Goal: Information Seeking & Learning: Check status

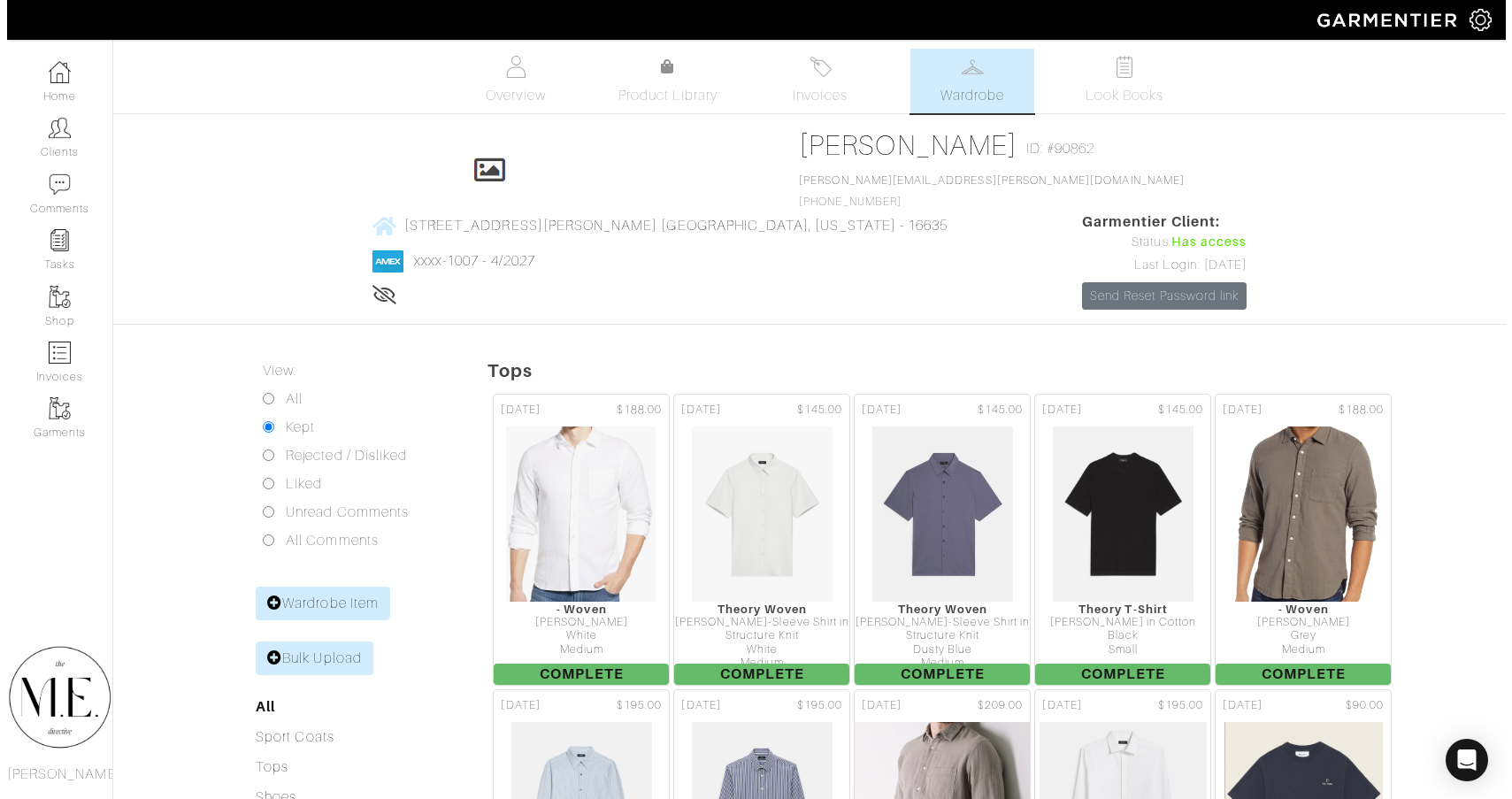
scroll to position [4284, 0]
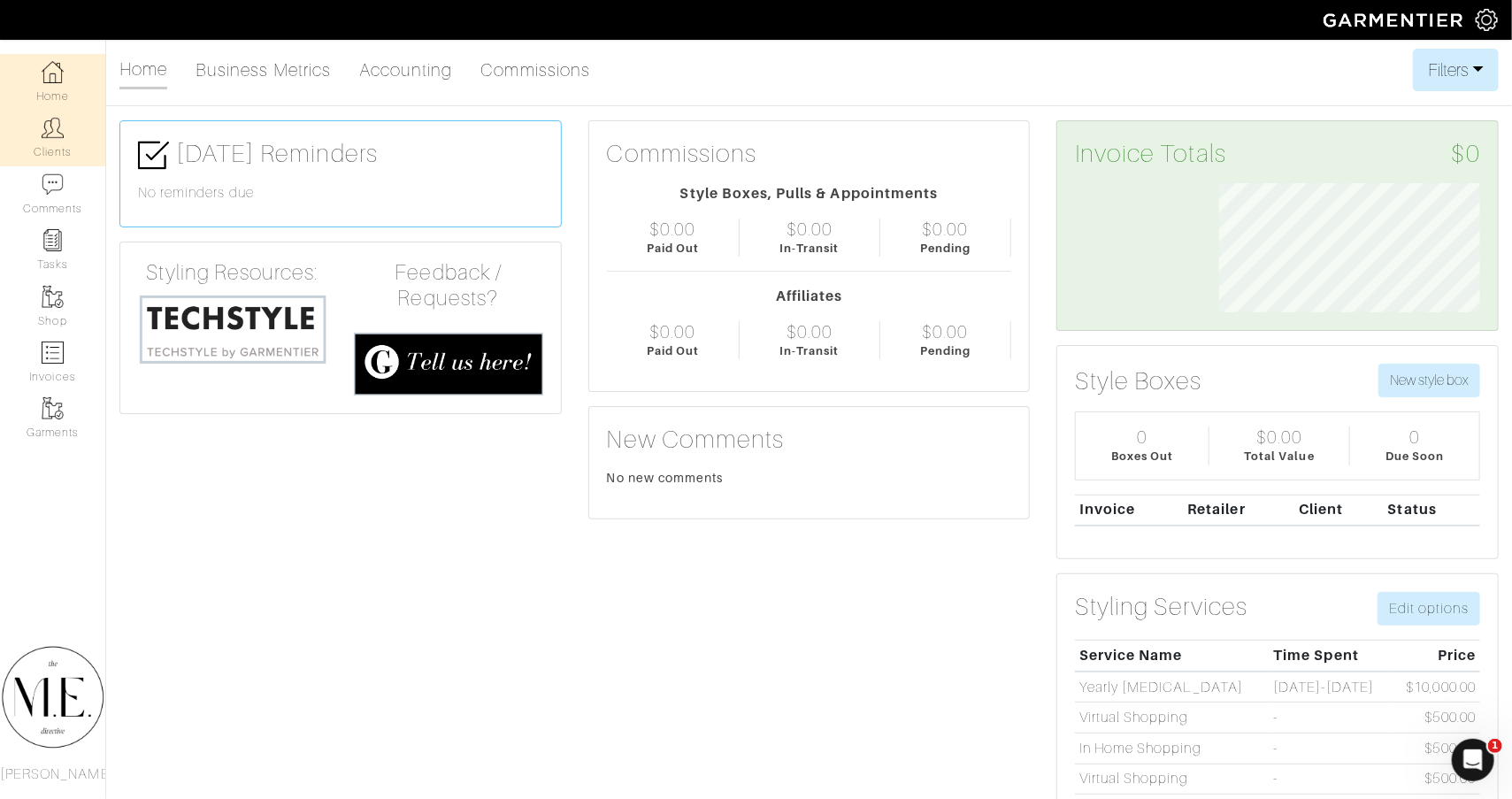
click at [79, 156] on link "Clients" at bounding box center [53, 138] width 105 height 56
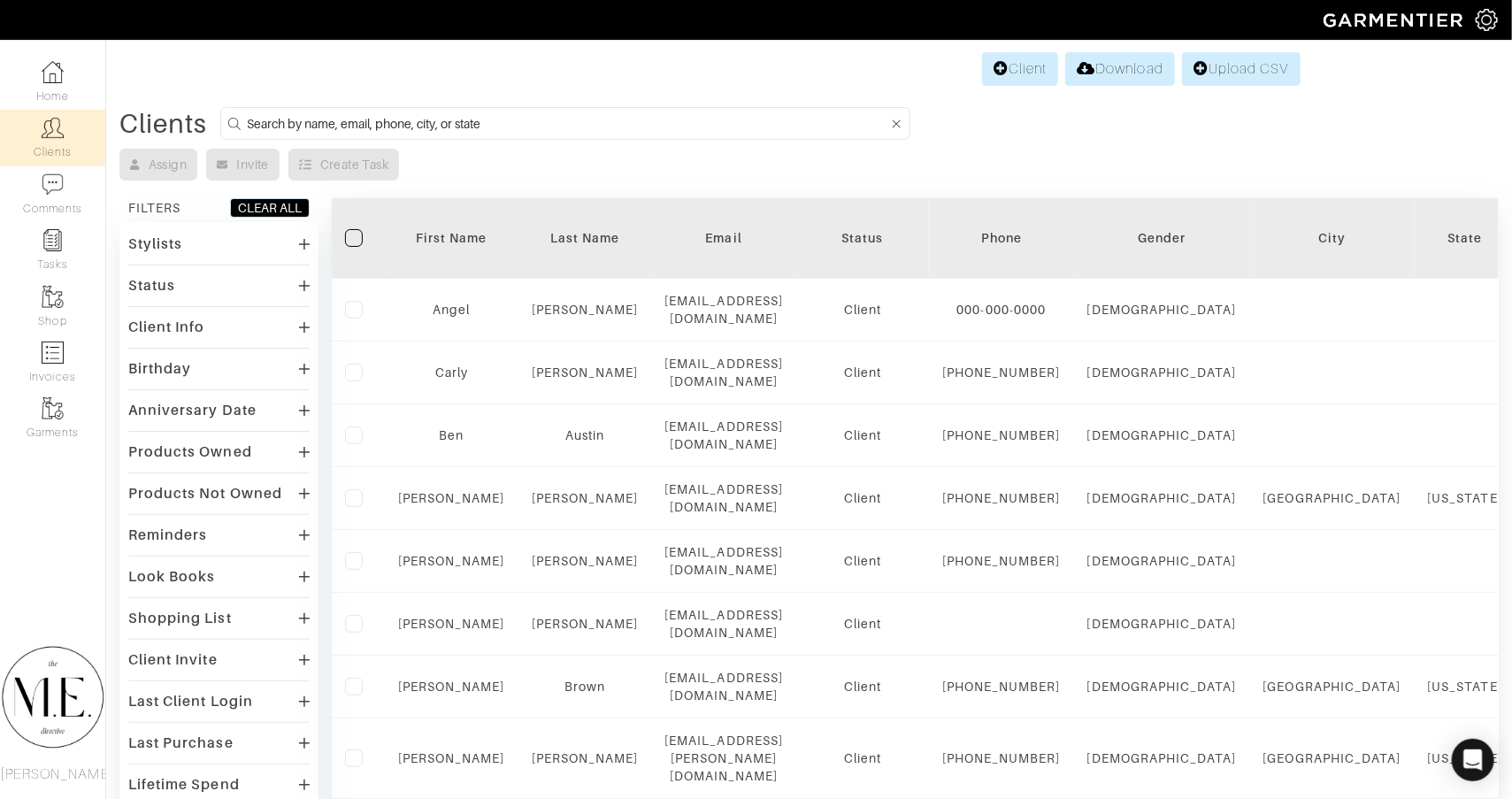
click at [534, 130] on input at bounding box center [568, 123] width 642 height 22
type input "gray"
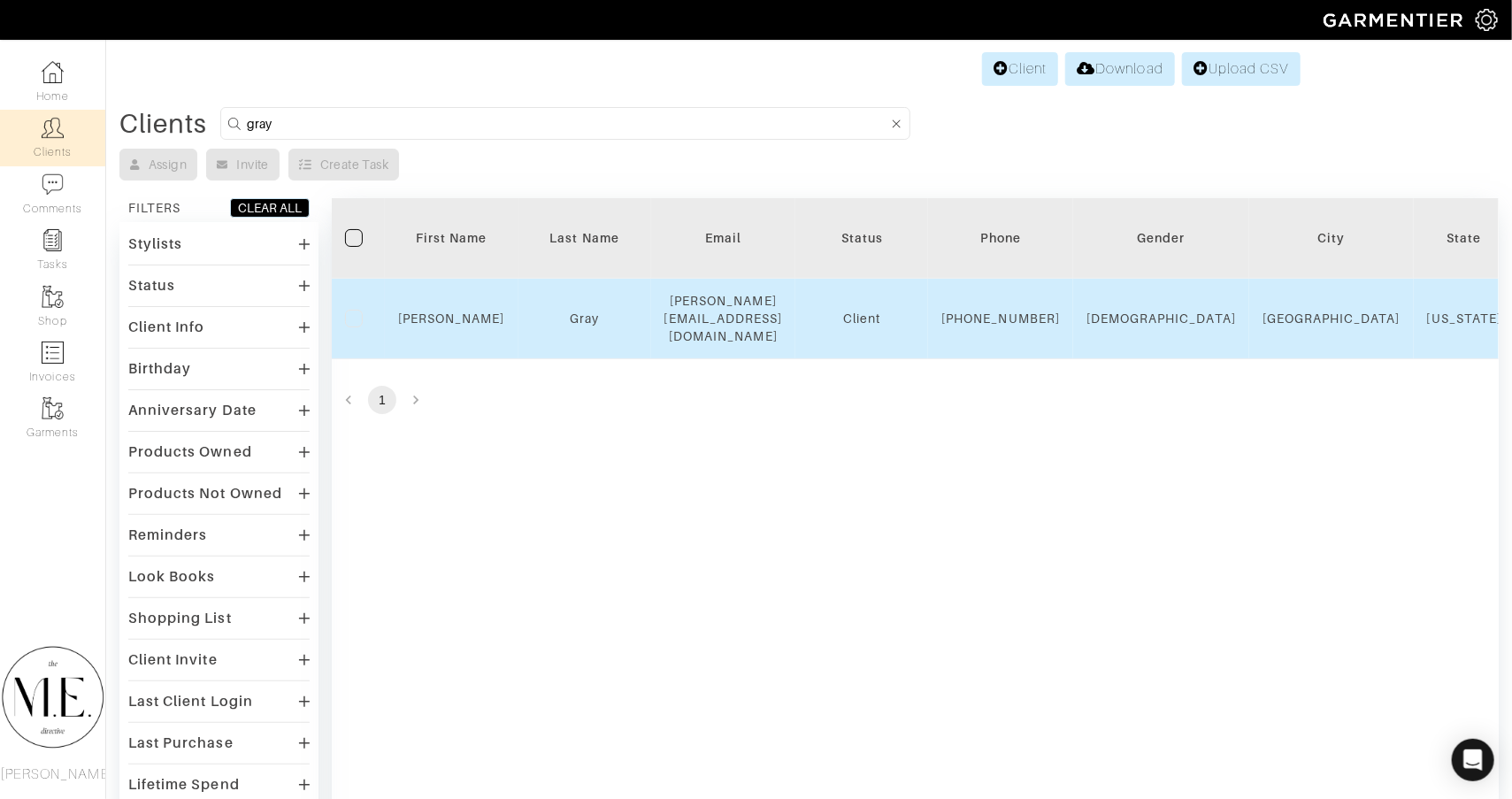
click at [432, 306] on td "[PERSON_NAME]" at bounding box center [452, 319] width 134 height 80
click at [432, 311] on link "[PERSON_NAME]" at bounding box center [452, 318] width 107 height 14
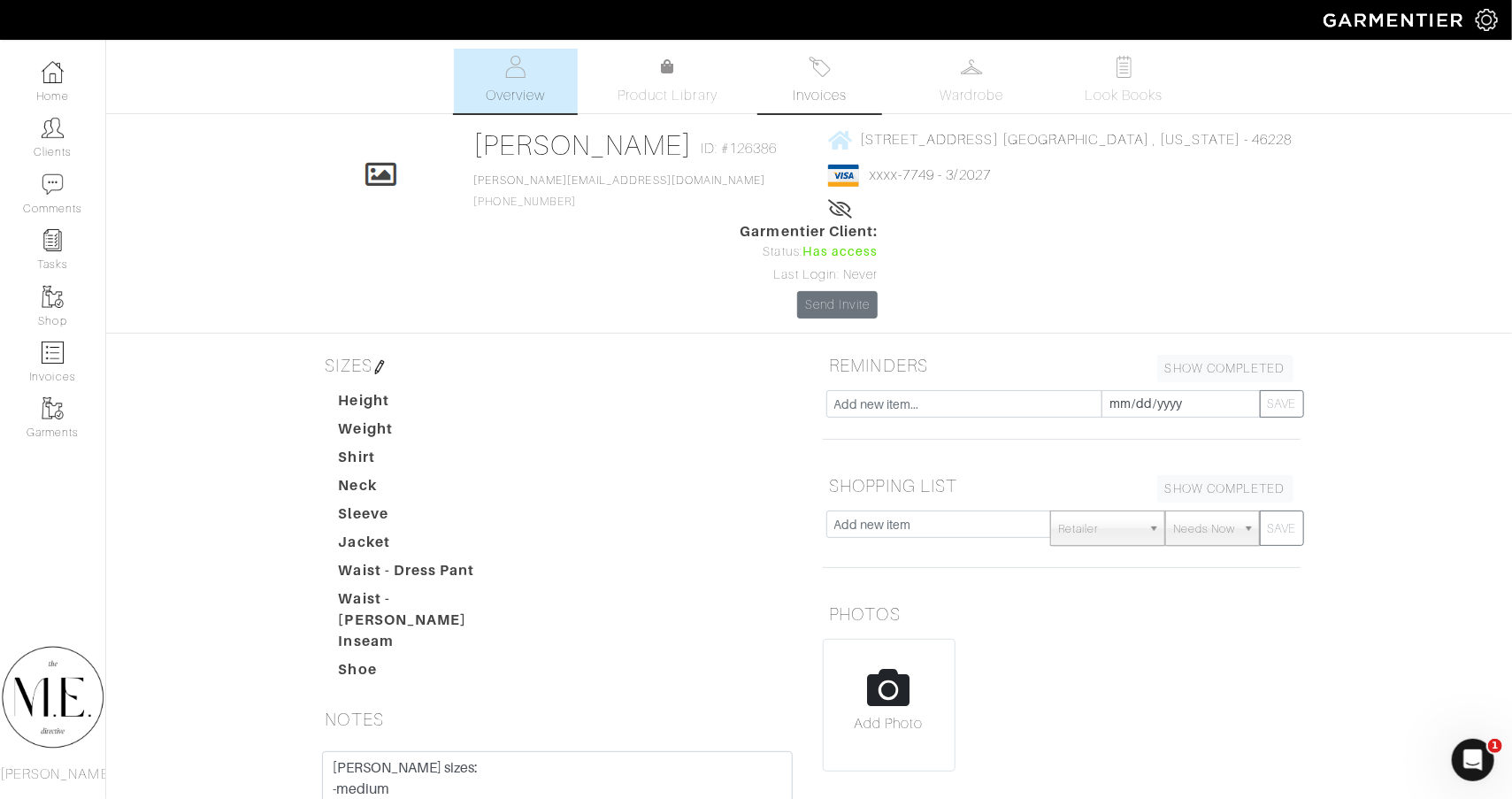
click at [820, 75] on img at bounding box center [819, 66] width 22 height 22
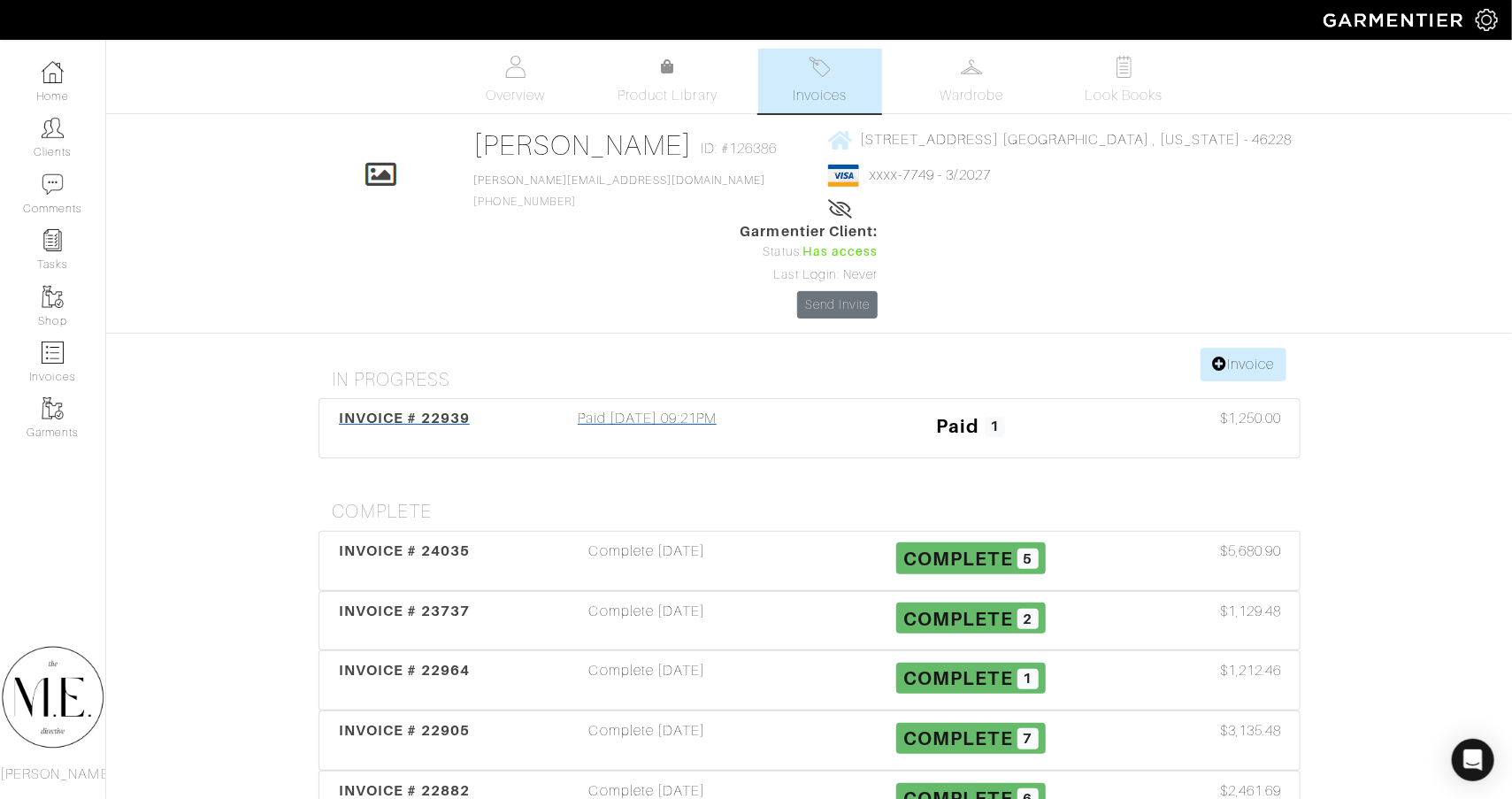
click at [657, 408] on div "Paid [DATE] 09:21PM" at bounding box center [647, 428] width 324 height 40
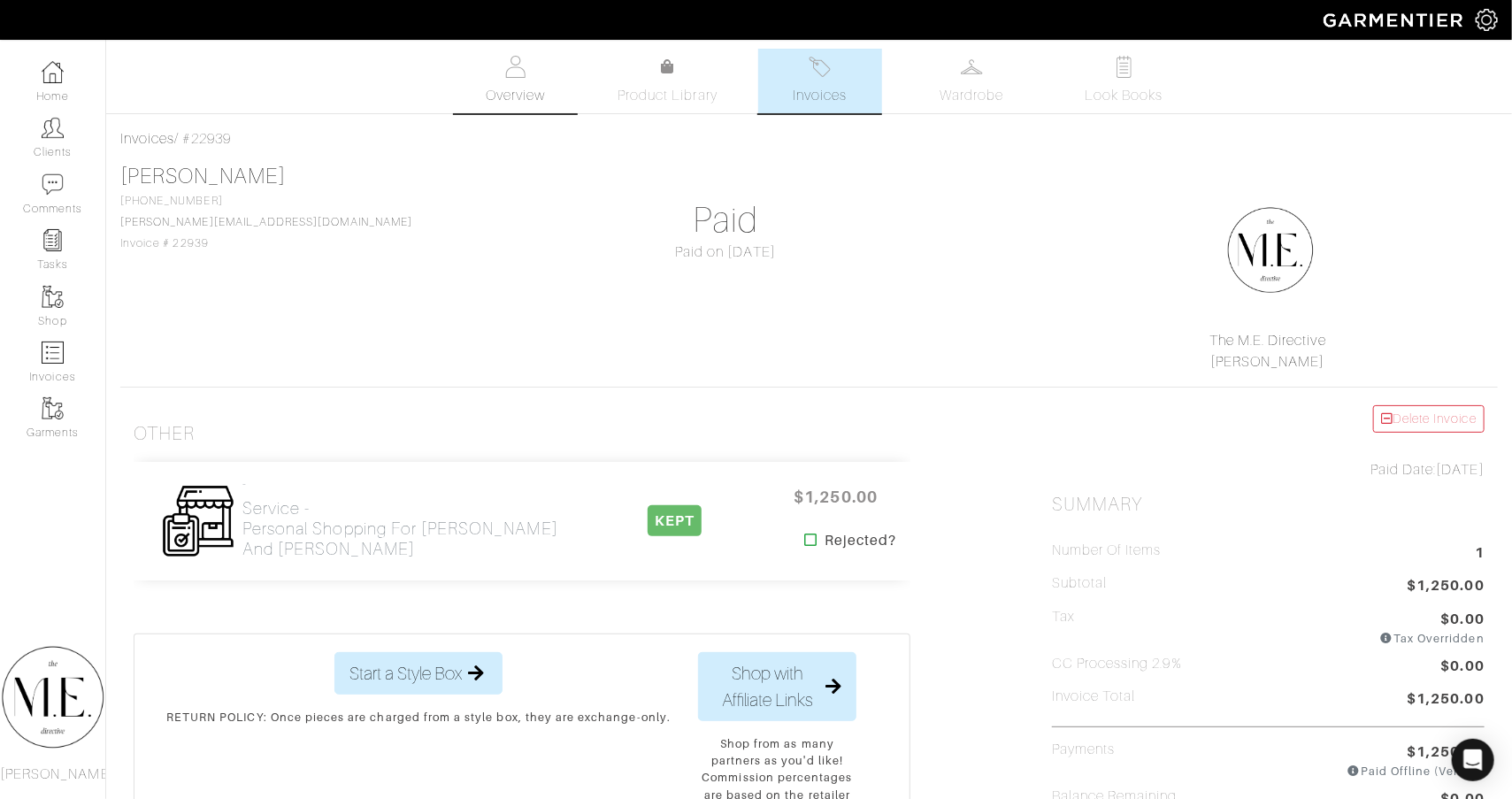
click at [523, 99] on span "Overview" at bounding box center [515, 96] width 59 height 21
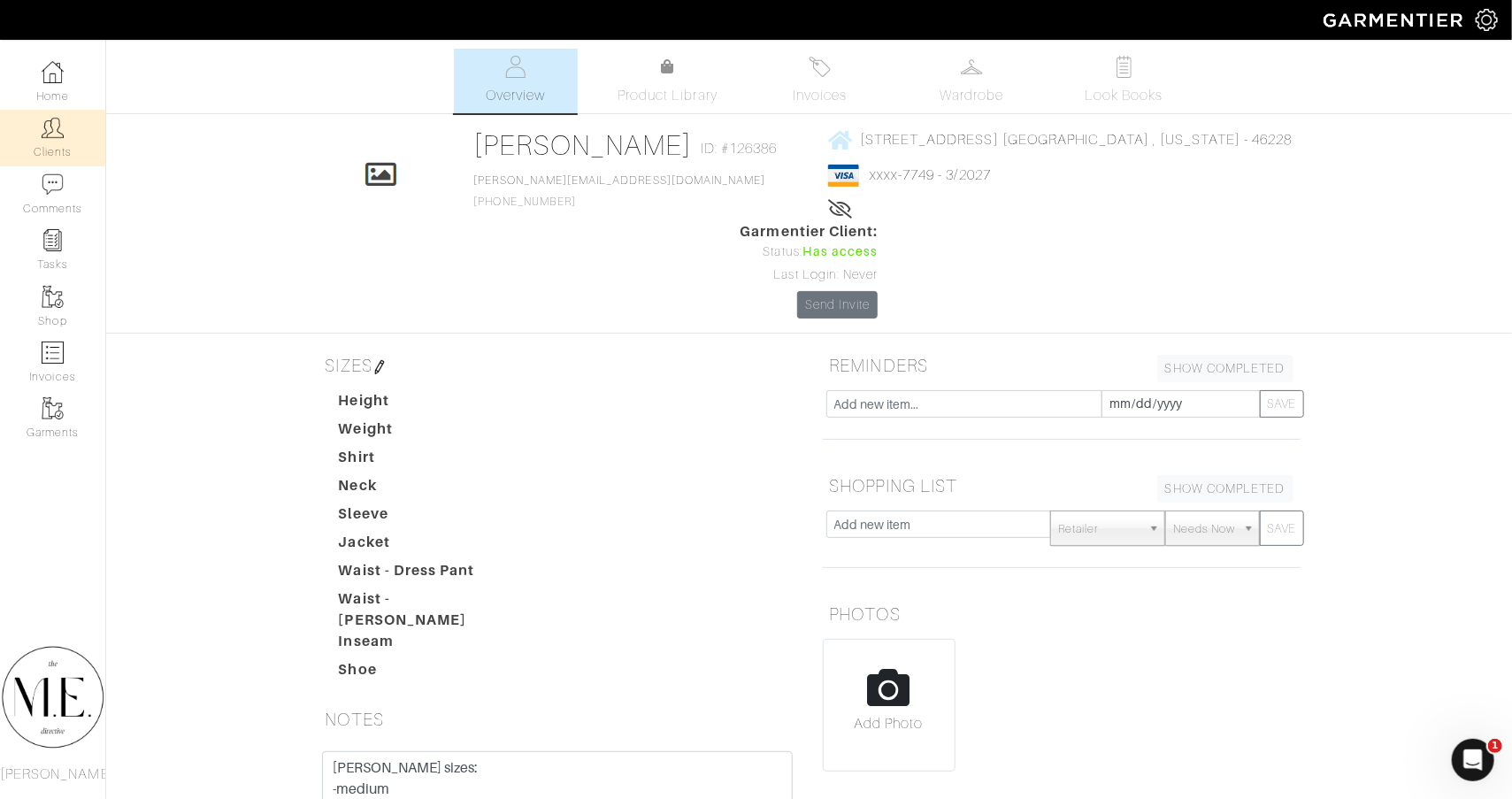
click at [86, 138] on link "Clients" at bounding box center [53, 138] width 105 height 56
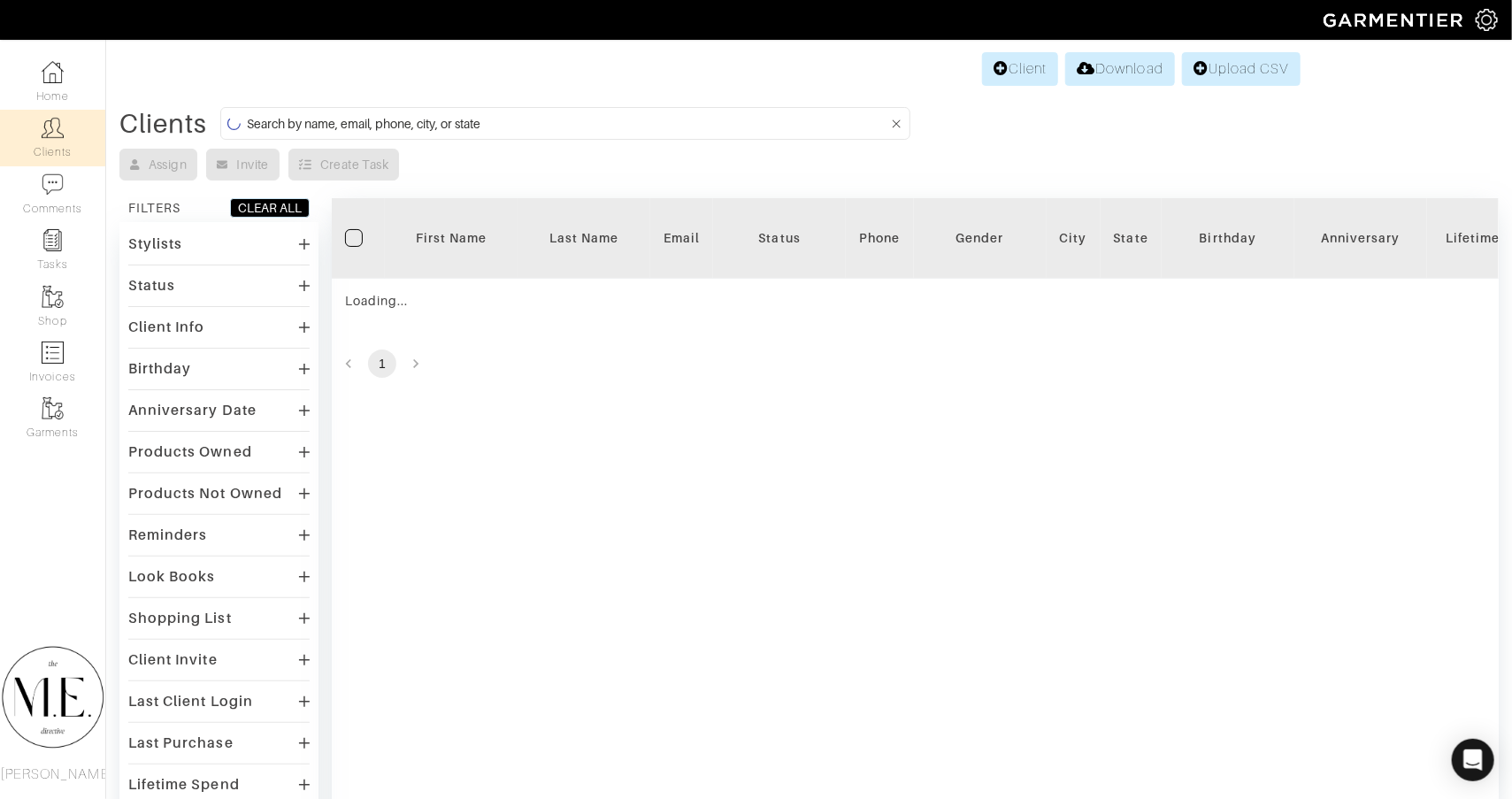
click at [658, 121] on input at bounding box center [568, 123] width 642 height 22
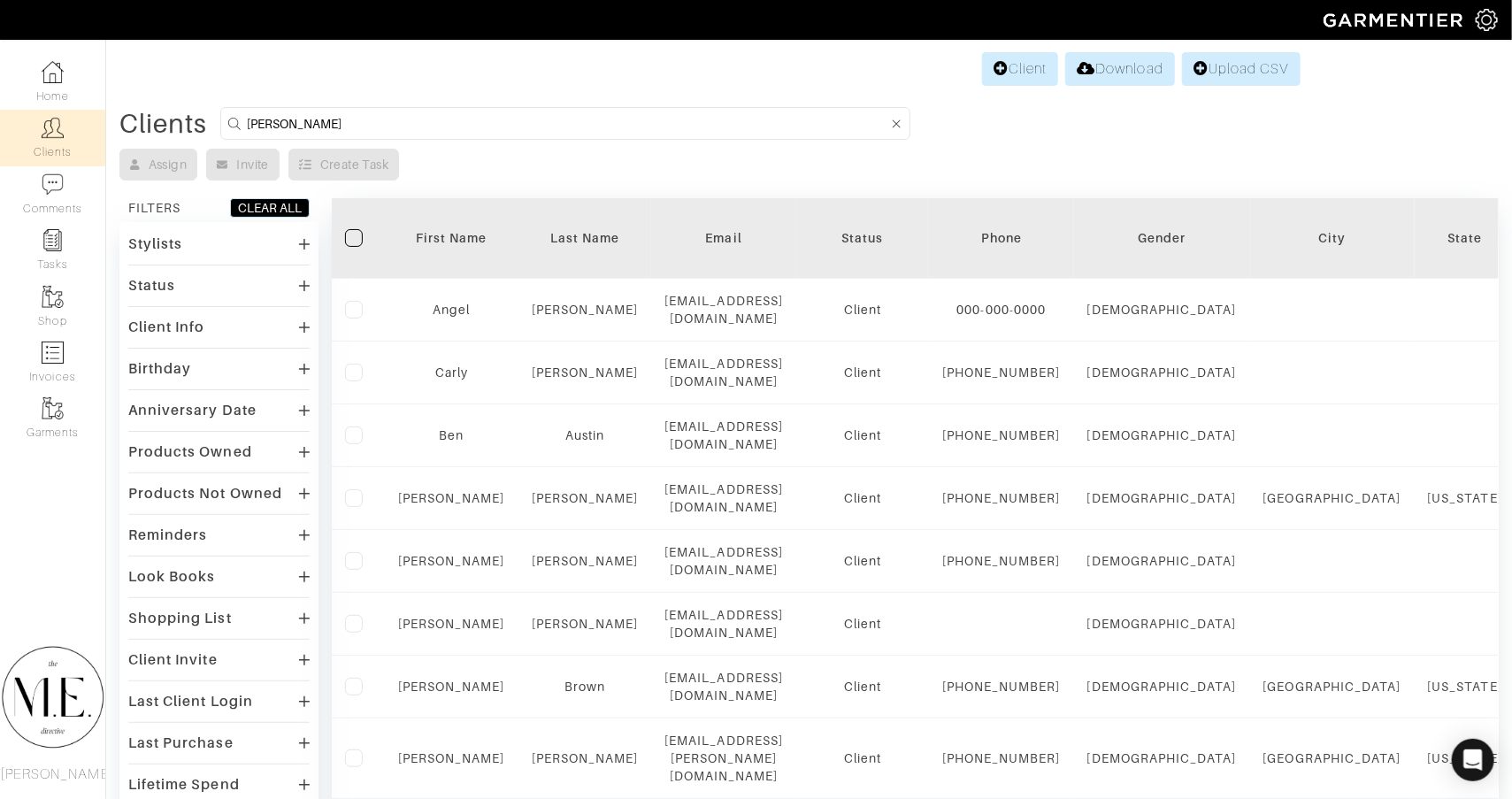
type input "[PERSON_NAME]"
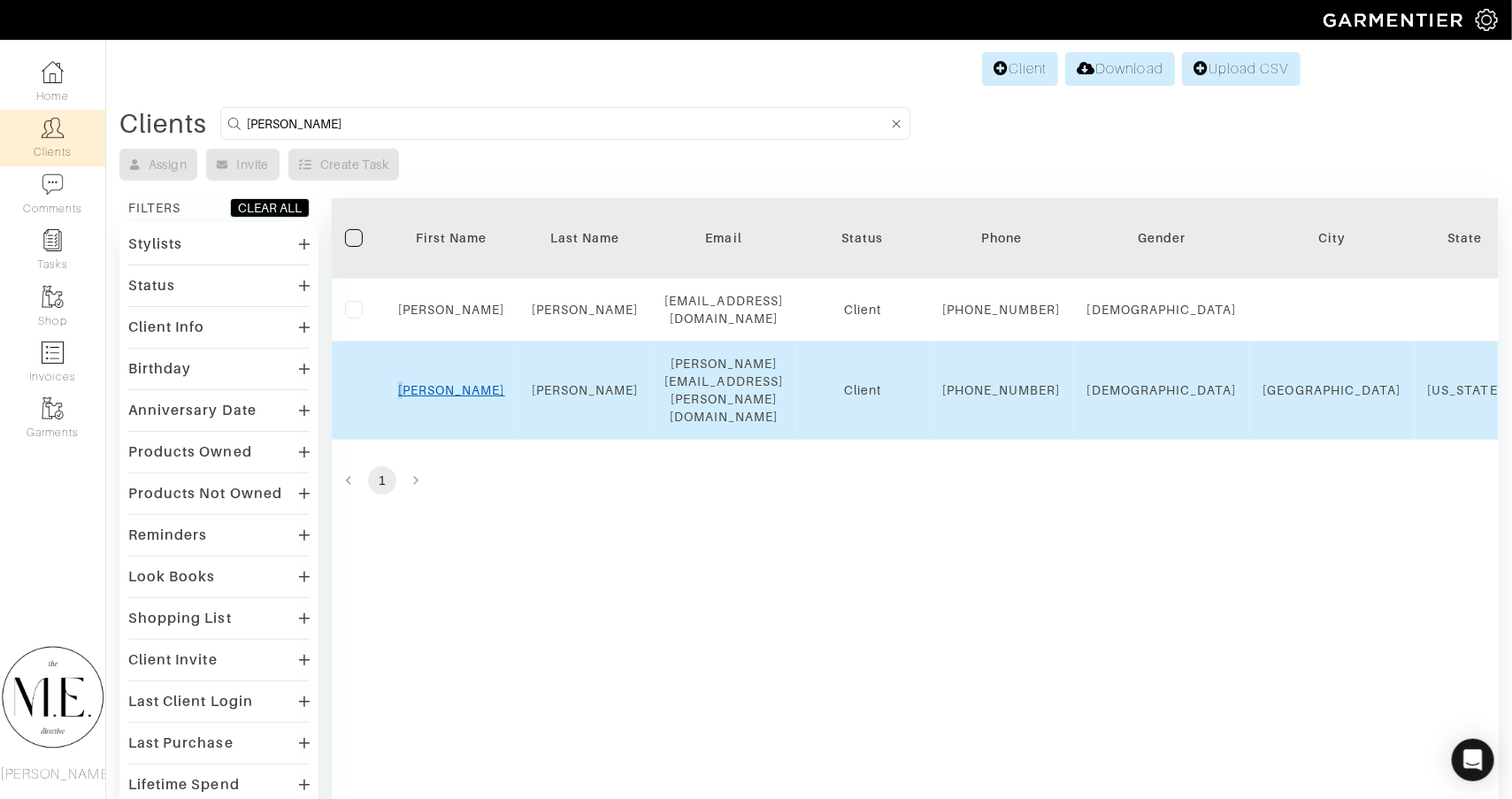
click at [443, 390] on div "[PERSON_NAME]" at bounding box center [452, 390] width 107 height 17
click at [444, 398] on link "[PERSON_NAME]" at bounding box center [452, 390] width 107 height 14
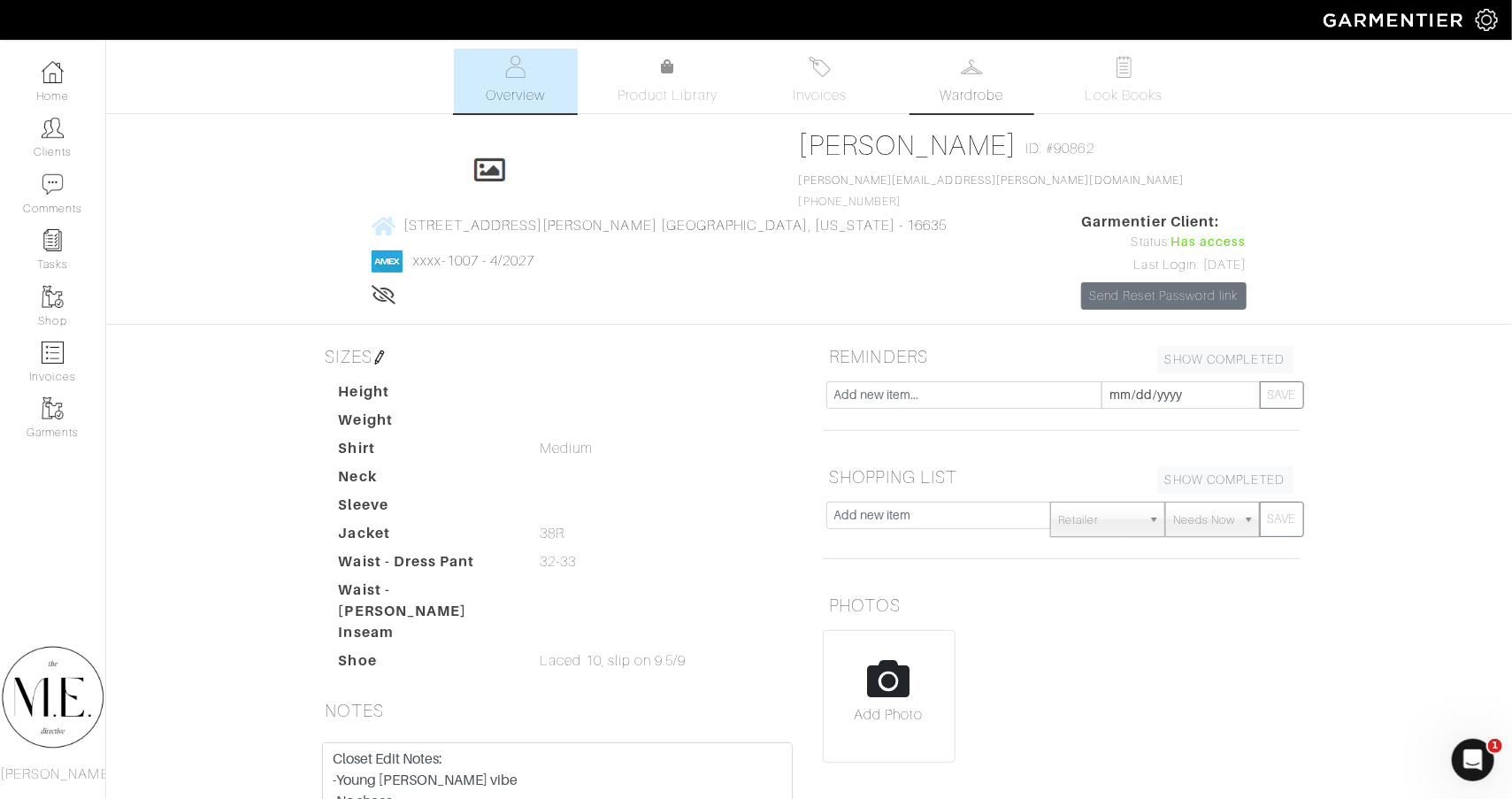
click at [995, 73] on link "Wardrobe" at bounding box center [972, 80] width 124 height 64
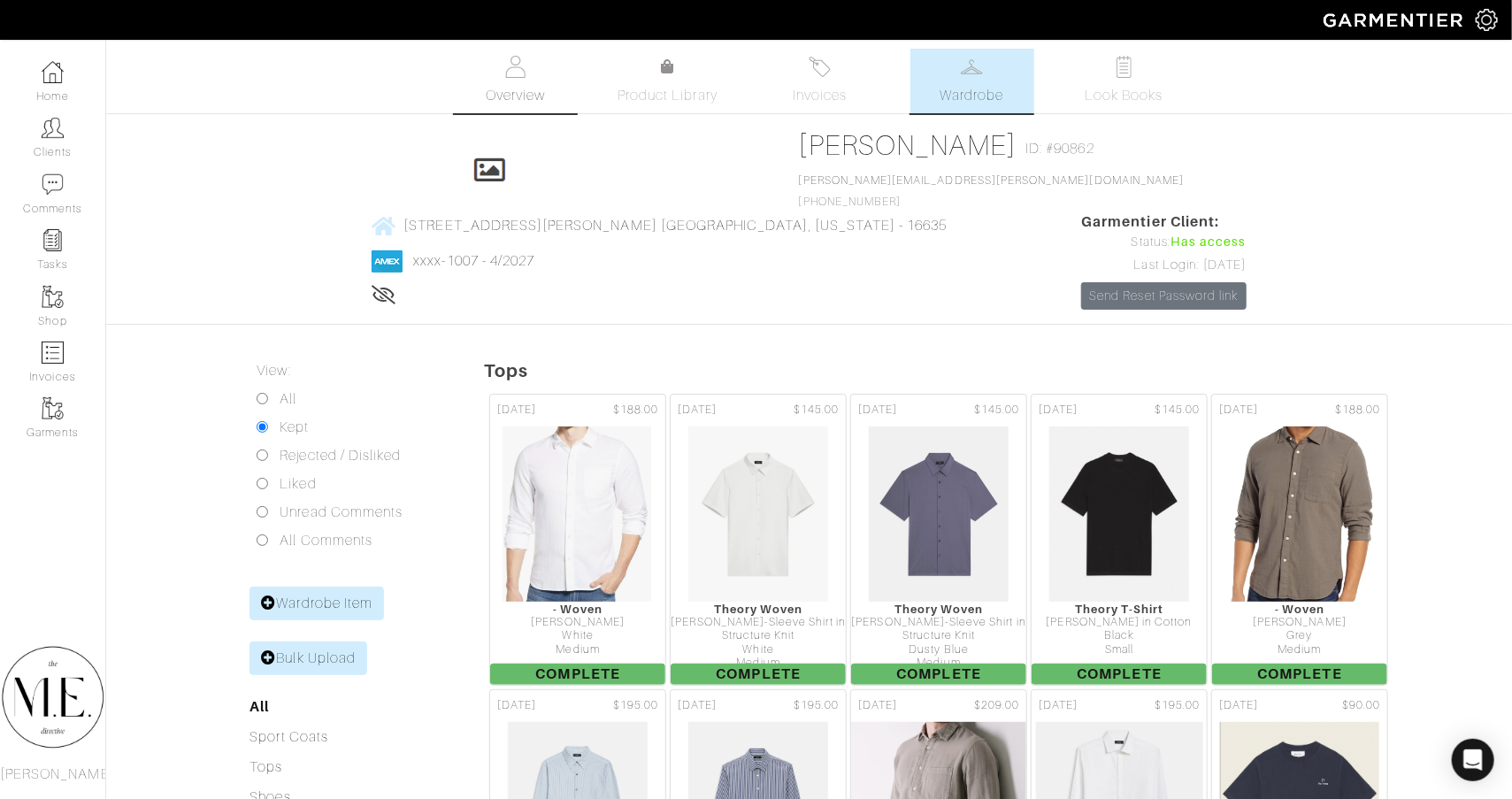
click at [540, 90] on span "Overview" at bounding box center [515, 96] width 59 height 21
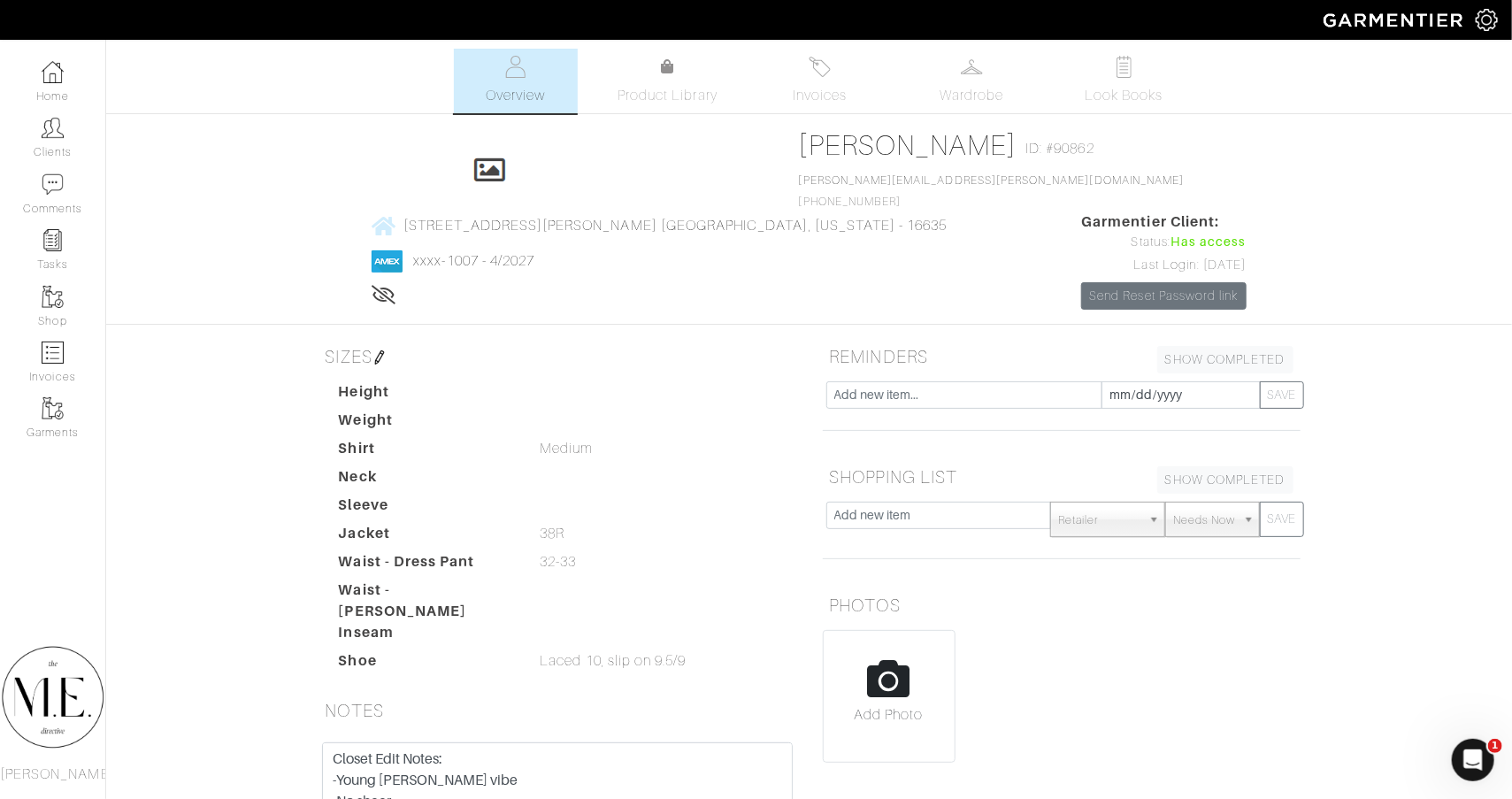
scroll to position [0, 1]
click at [67, 134] on link "Clients" at bounding box center [53, 138] width 105 height 56
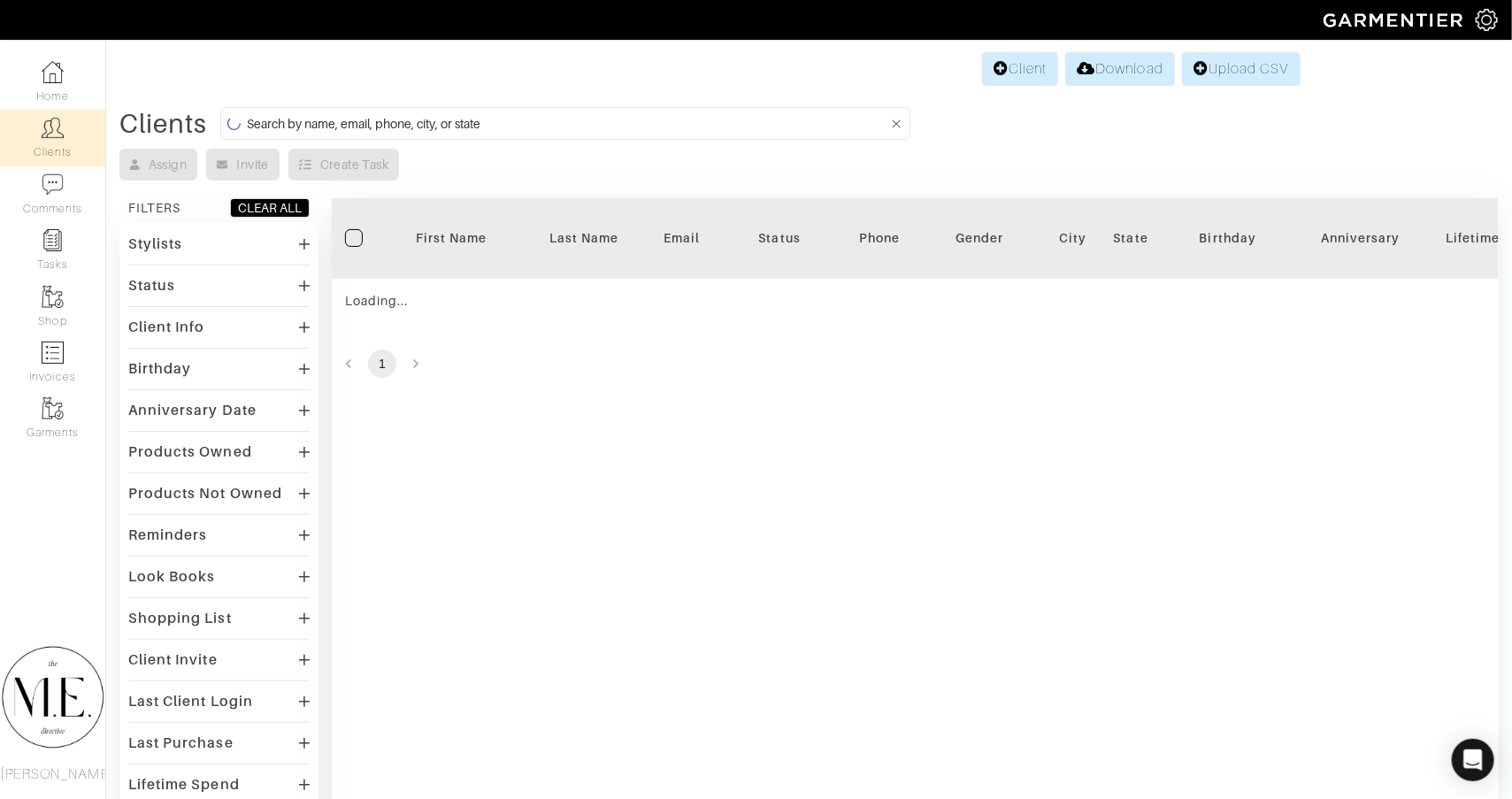
click at [580, 127] on input at bounding box center [568, 123] width 642 height 22
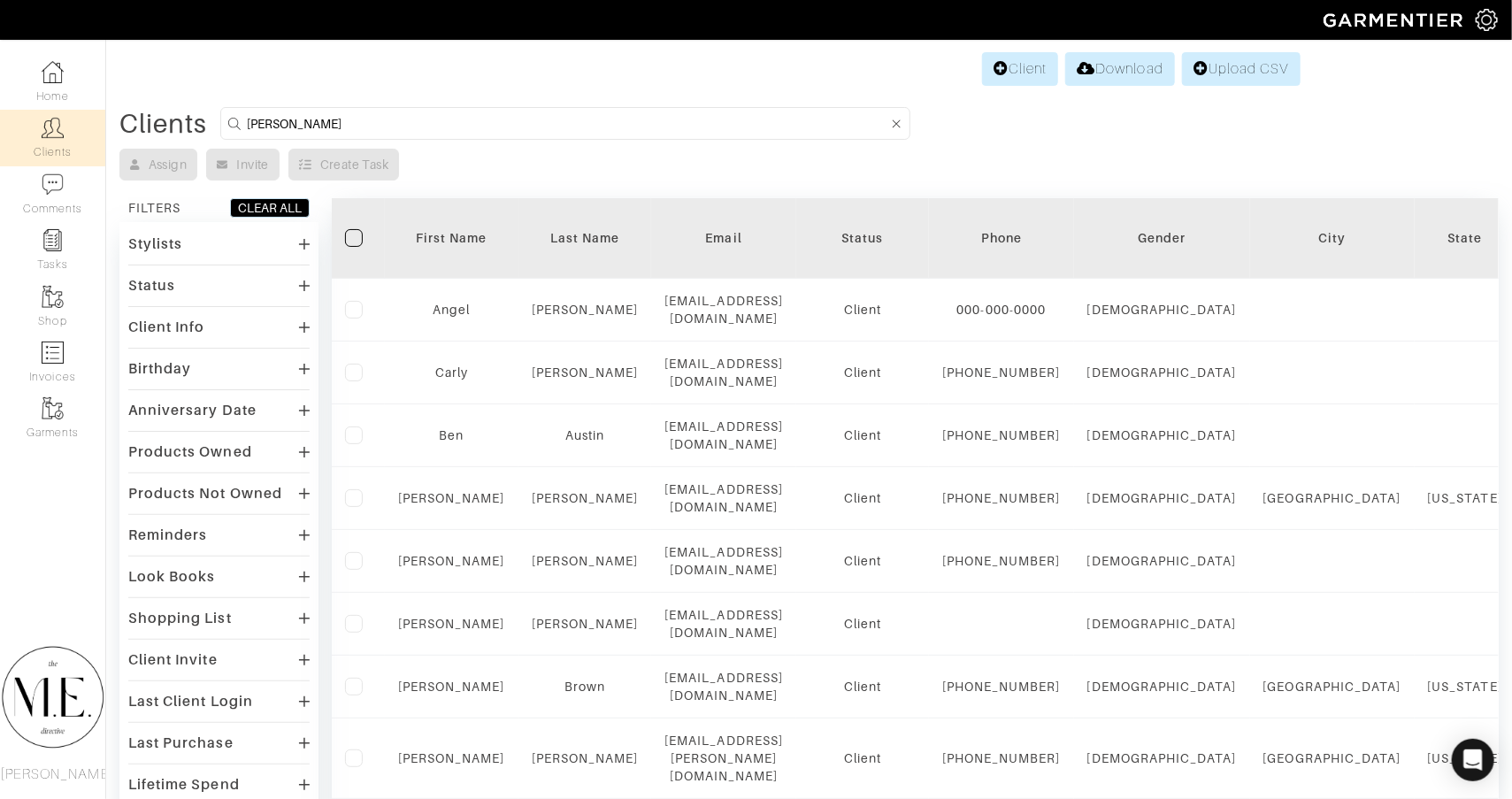
type input "Cynthia patterson"
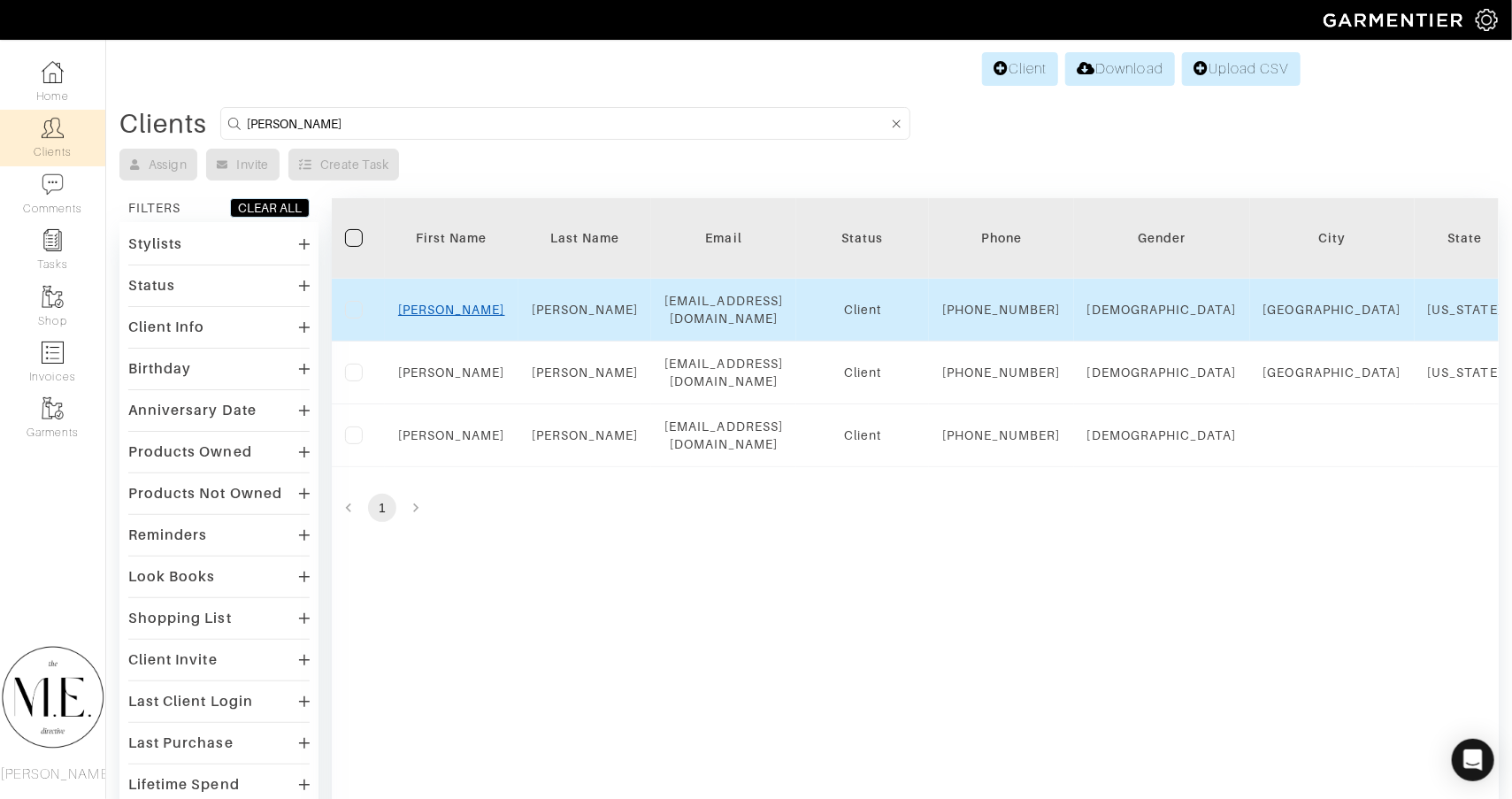
click at [456, 317] on link "Cynthia" at bounding box center [452, 309] width 107 height 14
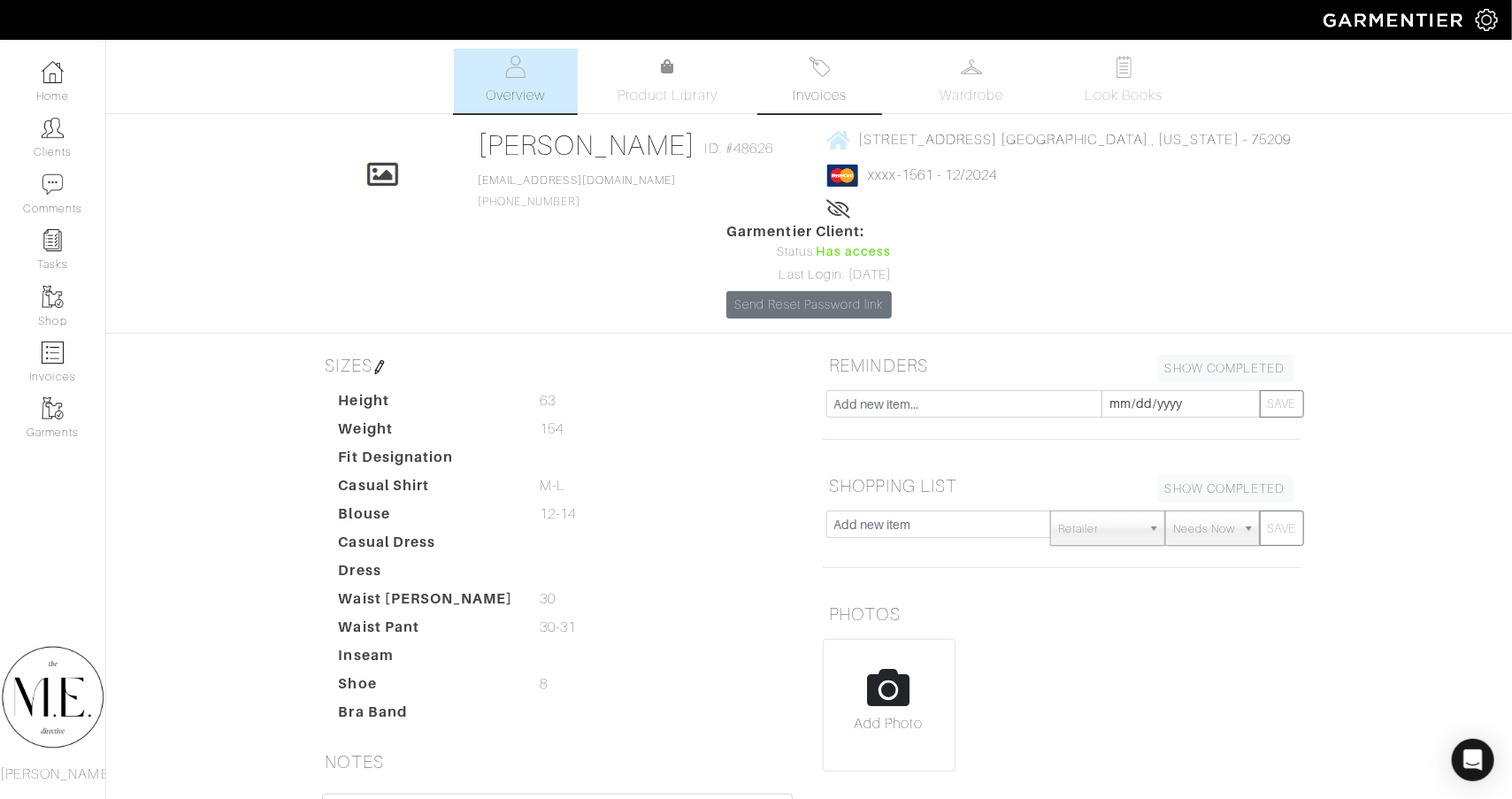
click at [799, 98] on span "Invoices" at bounding box center [820, 96] width 54 height 21
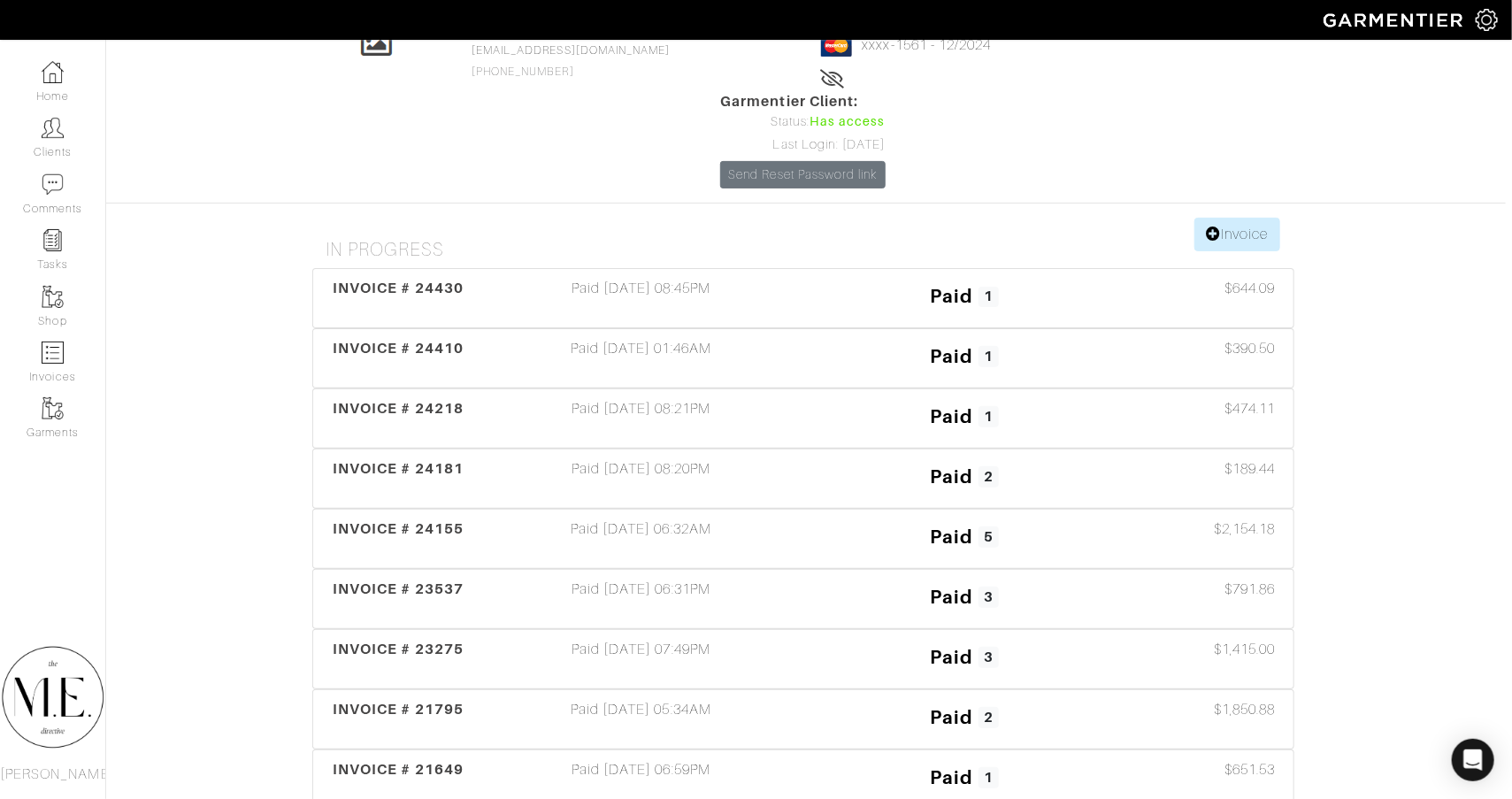
scroll to position [132, 7]
click at [630, 637] on div "Paid 04/21/25 07:49PM" at bounding box center [641, 657] width 324 height 40
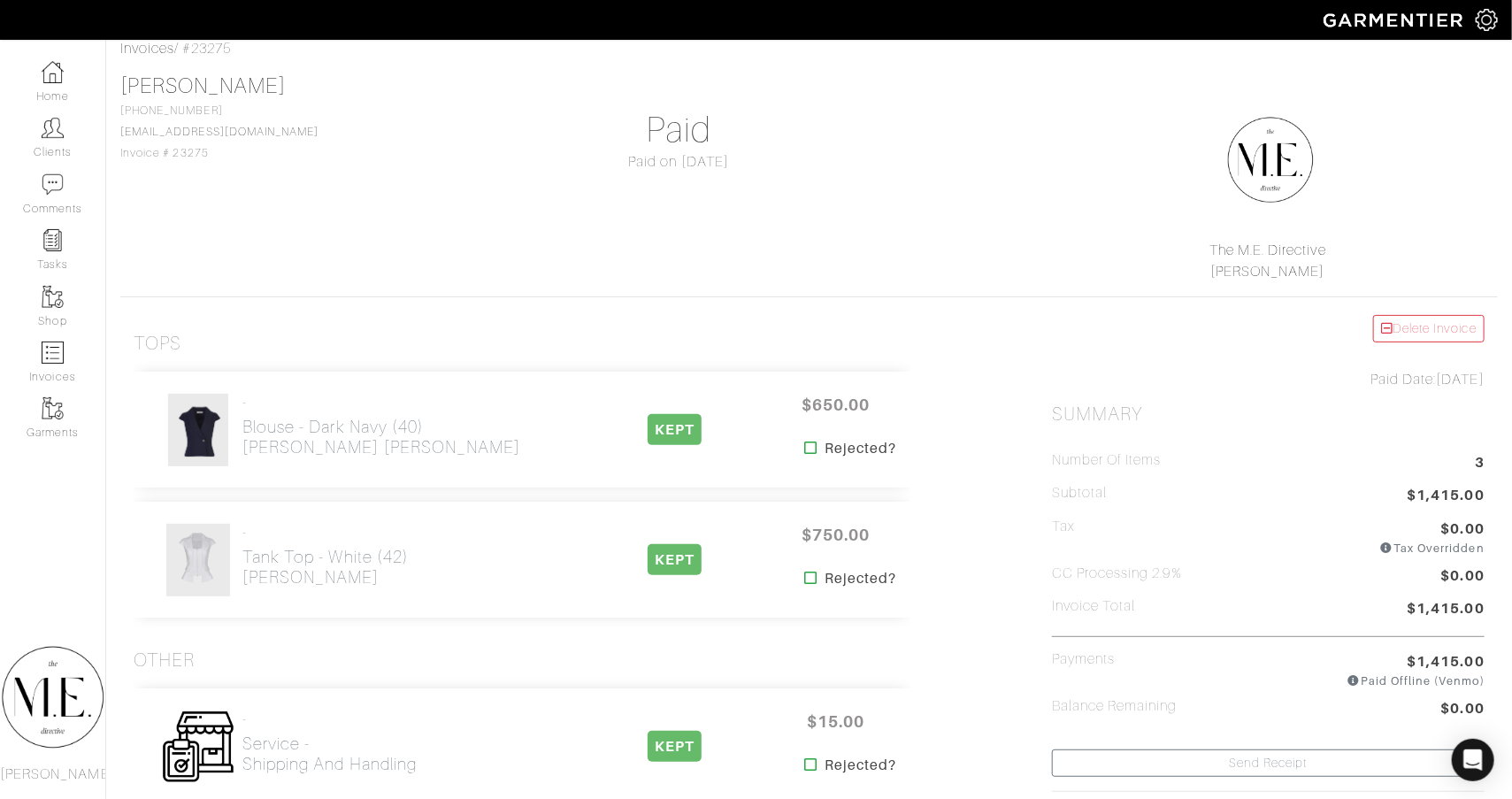
scroll to position [55, 0]
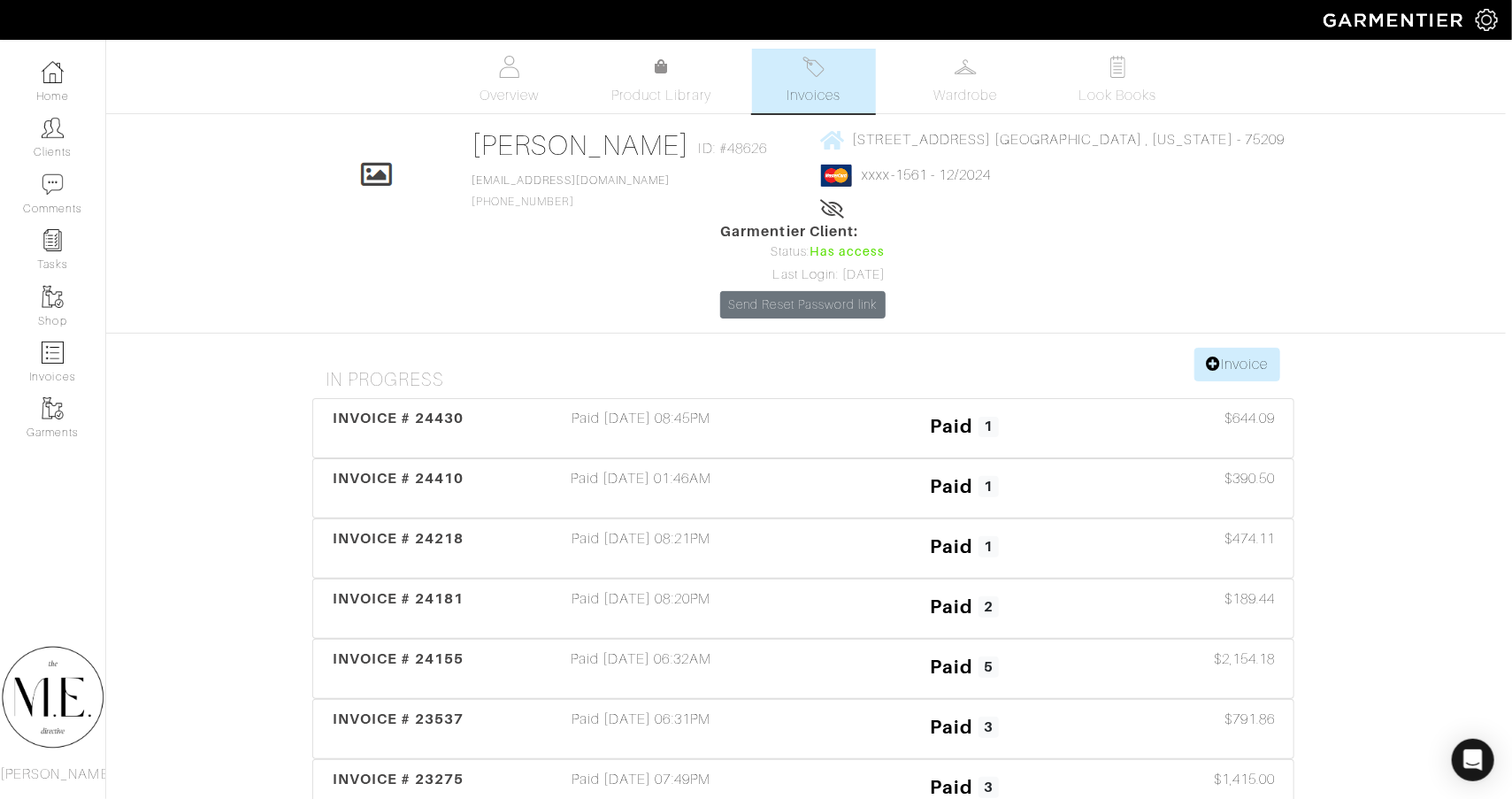
scroll to position [0, 6]
click at [952, 80] on link "Wardrobe" at bounding box center [965, 80] width 124 height 64
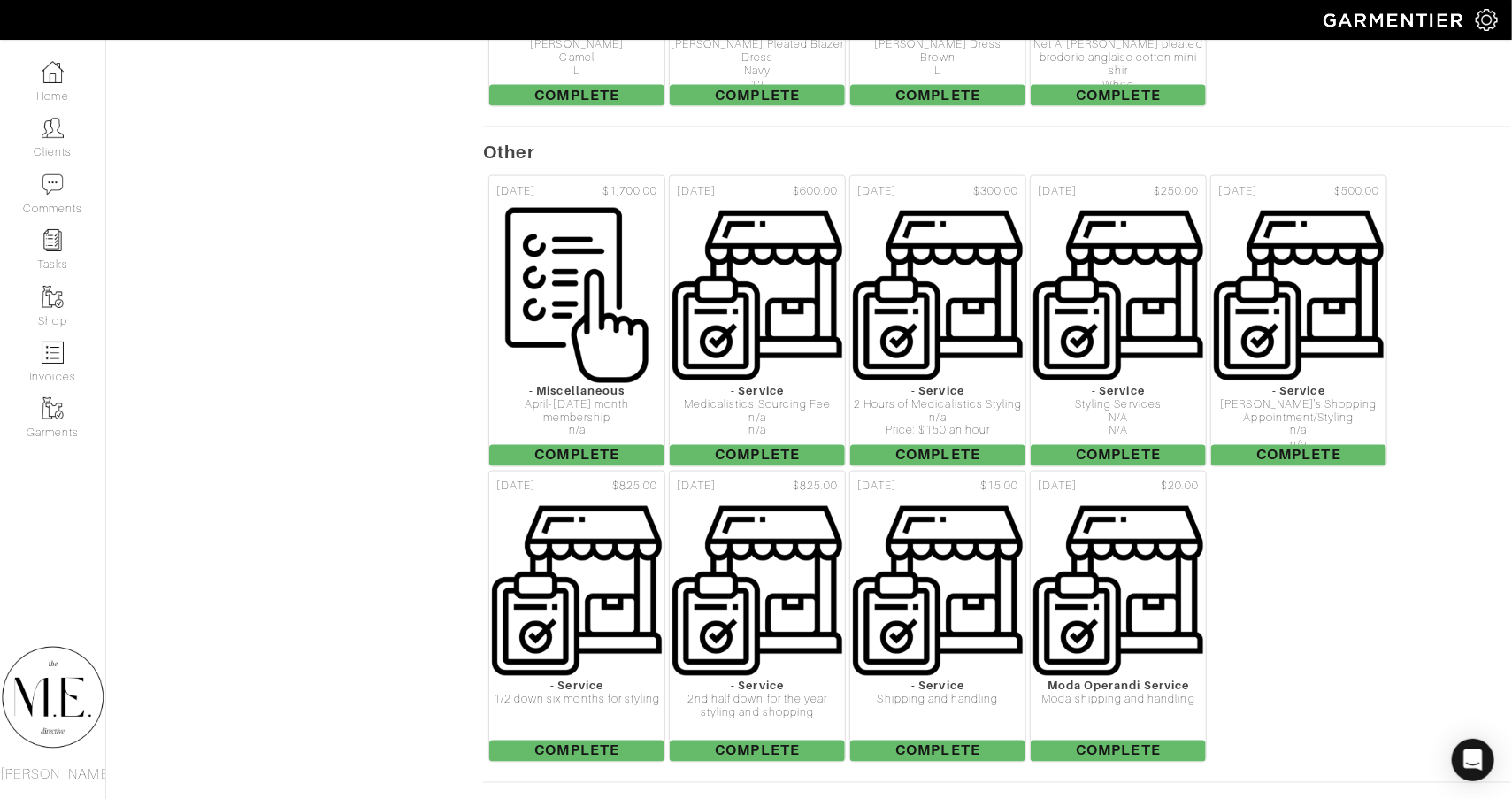
scroll to position [8766, 1]
